Goal: Information Seeking & Learning: Find specific fact

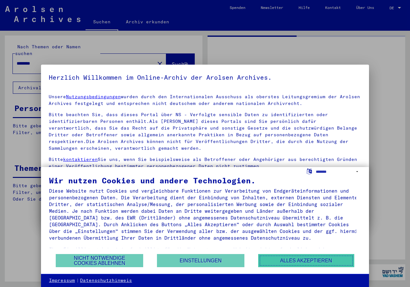
click at [295, 262] on button "Alles akzeptieren" at bounding box center [306, 260] width 96 height 13
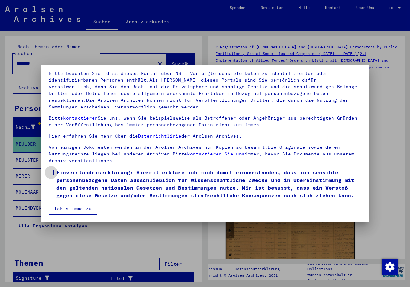
click at [53, 173] on span at bounding box center [51, 172] width 5 height 5
click at [70, 205] on button "Ich stimme zu" at bounding box center [73, 209] width 48 height 12
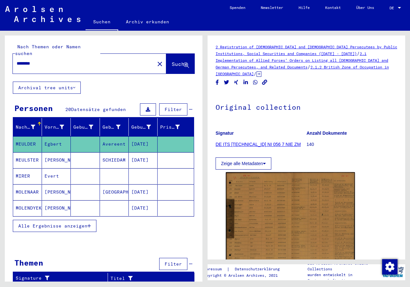
drag, startPoint x: 47, startPoint y: 54, endPoint x: 0, endPoint y: 52, distance: 46.8
click at [0, 52] on div "Nach Themen oder Namen suchen ******** close Suche Archival tree units Personen…" at bounding box center [102, 156] width 205 height 251
click at [172, 61] on span "Suche" at bounding box center [180, 64] width 16 height 6
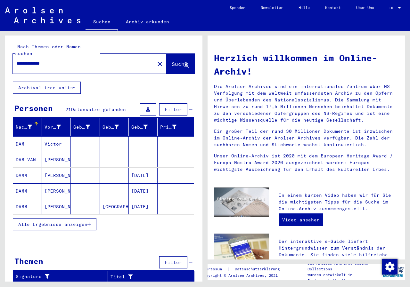
click at [55, 222] on span "Alle Ergebnisse anzeigen" at bounding box center [52, 225] width 69 height 6
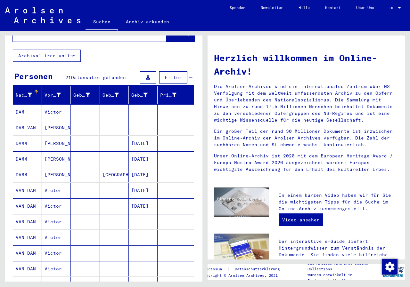
scroll to position [64, 0]
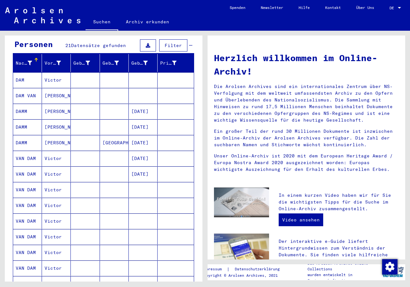
click at [29, 182] on mat-cell "VAN DAM" at bounding box center [27, 189] width 29 height 15
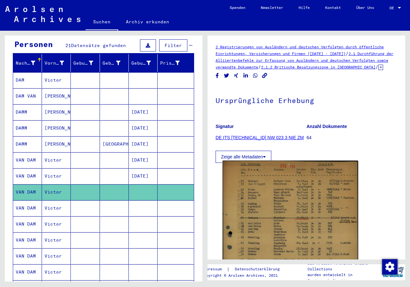
click at [280, 214] on img at bounding box center [291, 259] width 136 height 197
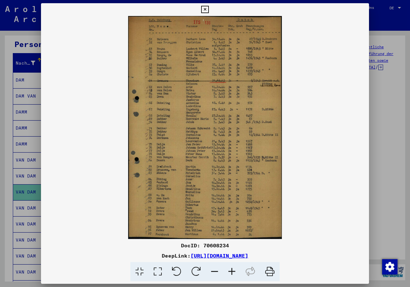
click at [204, 10] on icon at bounding box center [204, 10] width 7 height 8
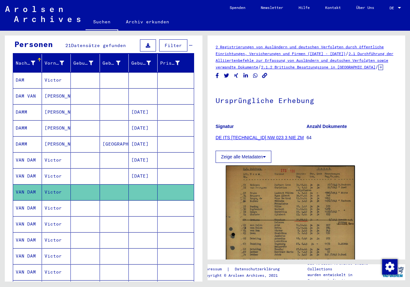
click at [27, 201] on mat-cell "VAN DAM" at bounding box center [27, 209] width 29 height 16
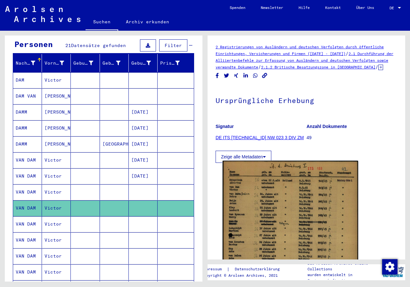
scroll to position [96, 0]
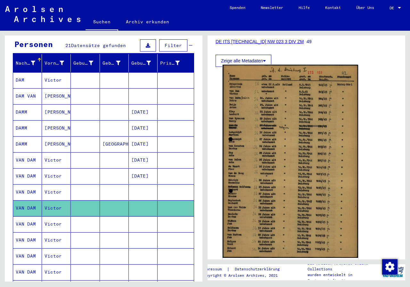
click at [292, 186] on img at bounding box center [291, 161] width 136 height 193
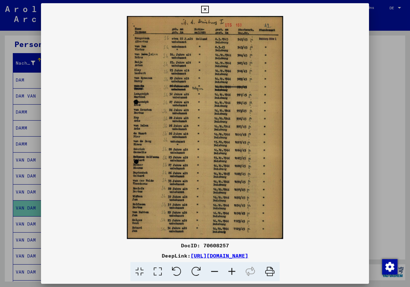
click at [205, 9] on icon at bounding box center [204, 10] width 7 height 8
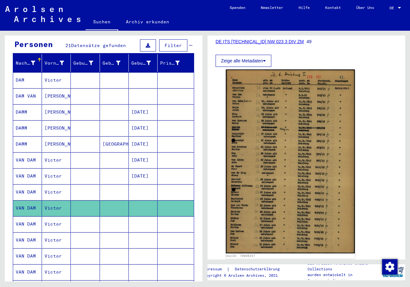
click at [26, 217] on mat-cell "VAN DAM" at bounding box center [27, 225] width 29 height 16
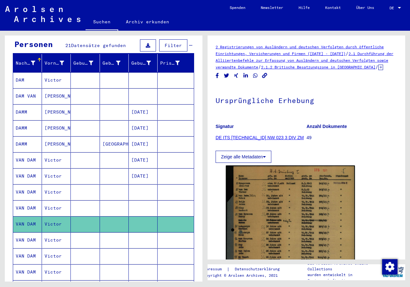
click at [29, 233] on mat-cell "VAN DAM" at bounding box center [27, 241] width 29 height 16
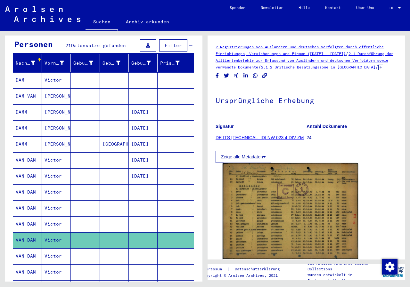
click at [245, 222] on img at bounding box center [291, 211] width 136 height 96
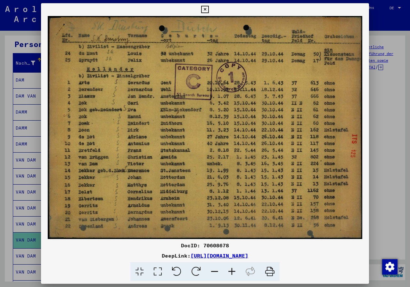
click at [326, 257] on div "DeepLink: [URL][DOMAIN_NAME]" at bounding box center [205, 256] width 328 height 8
click at [320, 256] on div "DeepLink: [URL][DOMAIN_NAME]" at bounding box center [205, 256] width 328 height 8
drag, startPoint x: 320, startPoint y: 256, endPoint x: 130, endPoint y: 259, distance: 190.1
click at [130, 259] on div "DeepLink: [URL][DOMAIN_NAME]" at bounding box center [205, 256] width 328 height 8
copy link "[URL][DOMAIN_NAME]"
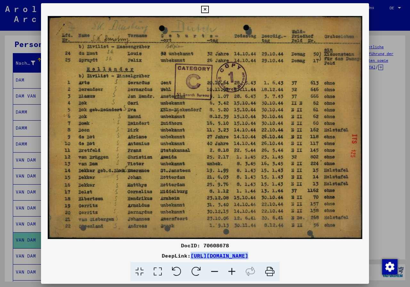
click at [204, 10] on icon at bounding box center [204, 10] width 7 height 8
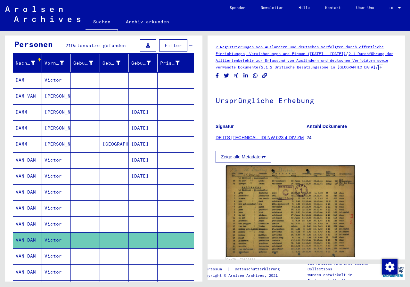
click at [31, 249] on mat-cell "VAN DAM" at bounding box center [27, 257] width 29 height 16
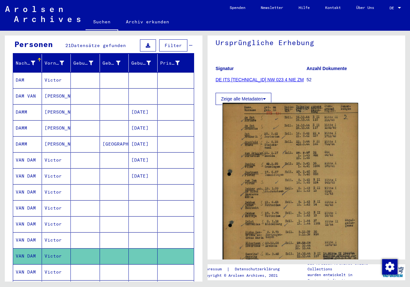
scroll to position [64, 0]
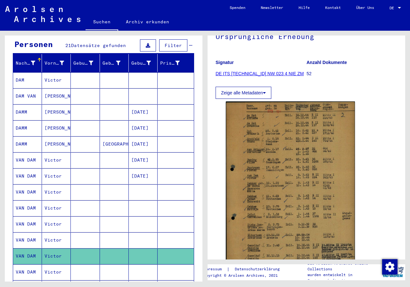
click at [29, 266] on icon at bounding box center [27, 262] width 16 height 26
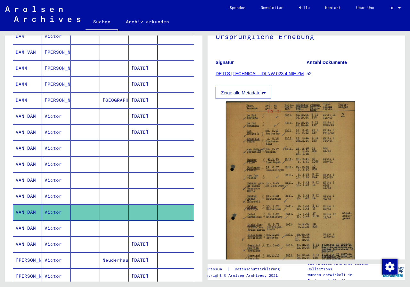
scroll to position [128, 0]
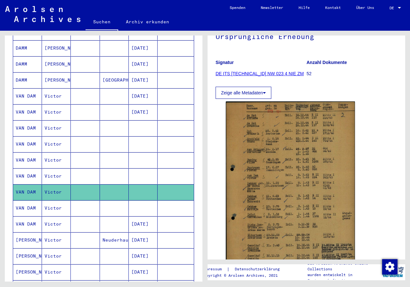
click at [27, 185] on mat-cell "VAN DAM" at bounding box center [27, 193] width 29 height 16
click at [29, 201] on mat-cell "VAN DAM" at bounding box center [27, 209] width 29 height 16
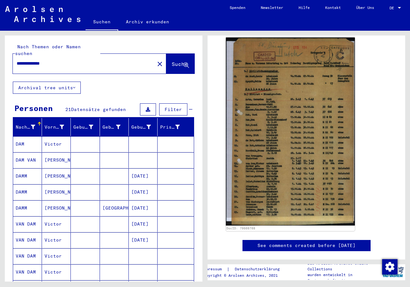
drag, startPoint x: 70, startPoint y: 56, endPoint x: 0, endPoint y: 52, distance: 69.6
click at [0, 52] on div "**********" at bounding box center [102, 156] width 205 height 251
type input "**********"
